Goal: Task Accomplishment & Management: Manage account settings

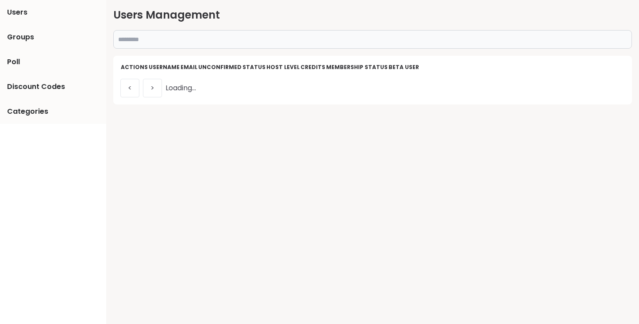
click at [335, 35] on input "text" at bounding box center [372, 39] width 519 height 19
paste input "**********"
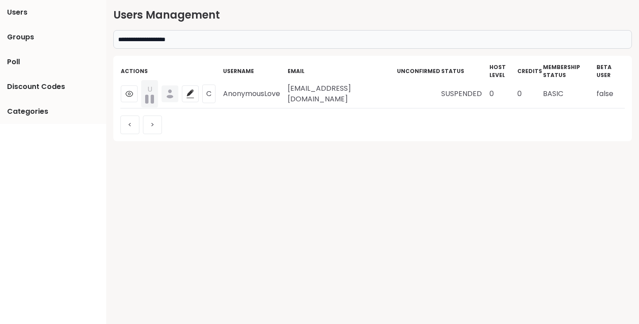
type input "**********"
drag, startPoint x: 224, startPoint y: 93, endPoint x: 283, endPoint y: 93, distance: 59.3
click at [283, 93] on td "AnonymousLove" at bounding box center [255, 94] width 65 height 29
copy td "AnonymousLove"
drag, startPoint x: 289, startPoint y: 95, endPoint x: 378, endPoint y: 100, distance: 89.1
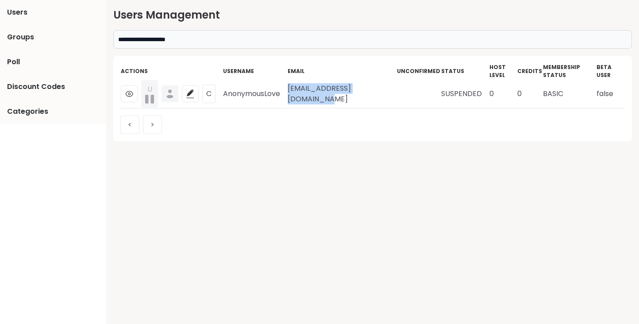
click at [378, 100] on td "[EMAIL_ADDRESS][DOMAIN_NAME]" at bounding box center [341, 94] width 109 height 29
drag, startPoint x: 288, startPoint y: 95, endPoint x: 394, endPoint y: 100, distance: 106.8
click at [394, 100] on tr "U C AnonymousLove [EMAIL_ADDRESS][DOMAIN_NAME] SUSPENDED 0 0 BASIC false" at bounding box center [372, 94] width 505 height 29
click at [394, 100] on td "[EMAIL_ADDRESS][DOMAIN_NAME]" at bounding box center [341, 94] width 109 height 29
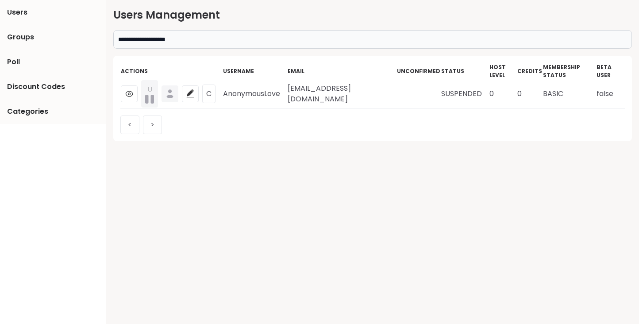
click at [289, 96] on tr "U C AnonymousLove [EMAIL_ADDRESS][DOMAIN_NAME] SUSPENDED 0 0 BASIC false" at bounding box center [372, 94] width 505 height 29
click at [286, 94] on td "AnonymousLove" at bounding box center [255, 94] width 65 height 29
drag, startPoint x: 289, startPoint y: 94, endPoint x: 398, endPoint y: 97, distance: 109.8
click at [398, 97] on tr "U C AnonymousLove [EMAIL_ADDRESS][DOMAIN_NAME] SUSPENDED 0 0 BASIC false" at bounding box center [372, 94] width 505 height 29
copy tr "[EMAIL_ADDRESS][DOMAIN_NAME]"
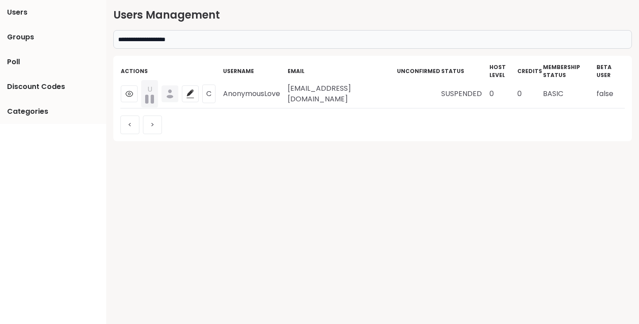
click at [384, 96] on td "[EMAIL_ADDRESS][DOMAIN_NAME]" at bounding box center [341, 94] width 109 height 29
click at [394, 93] on td "[EMAIL_ADDRESS][DOMAIN_NAME]" at bounding box center [341, 94] width 109 height 29
